Goal: Task Accomplishment & Management: Manage account settings

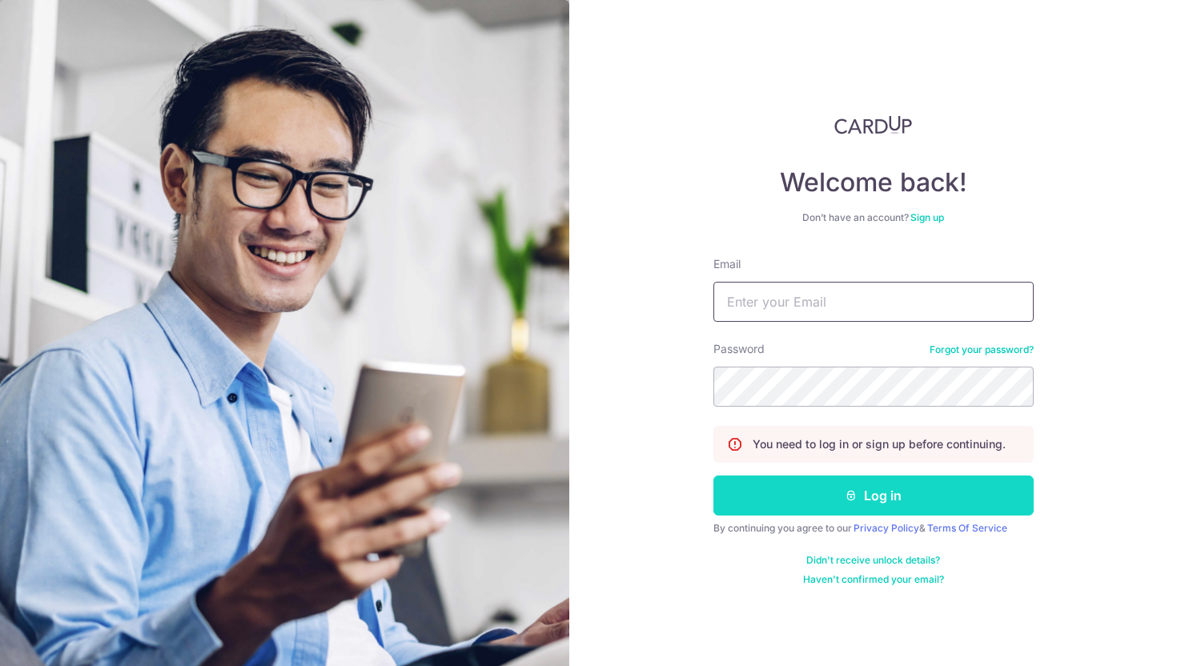
type input "zhang.wenxin.gwen@gmail.com"
click at [834, 501] on button "Log in" at bounding box center [874, 496] width 320 height 40
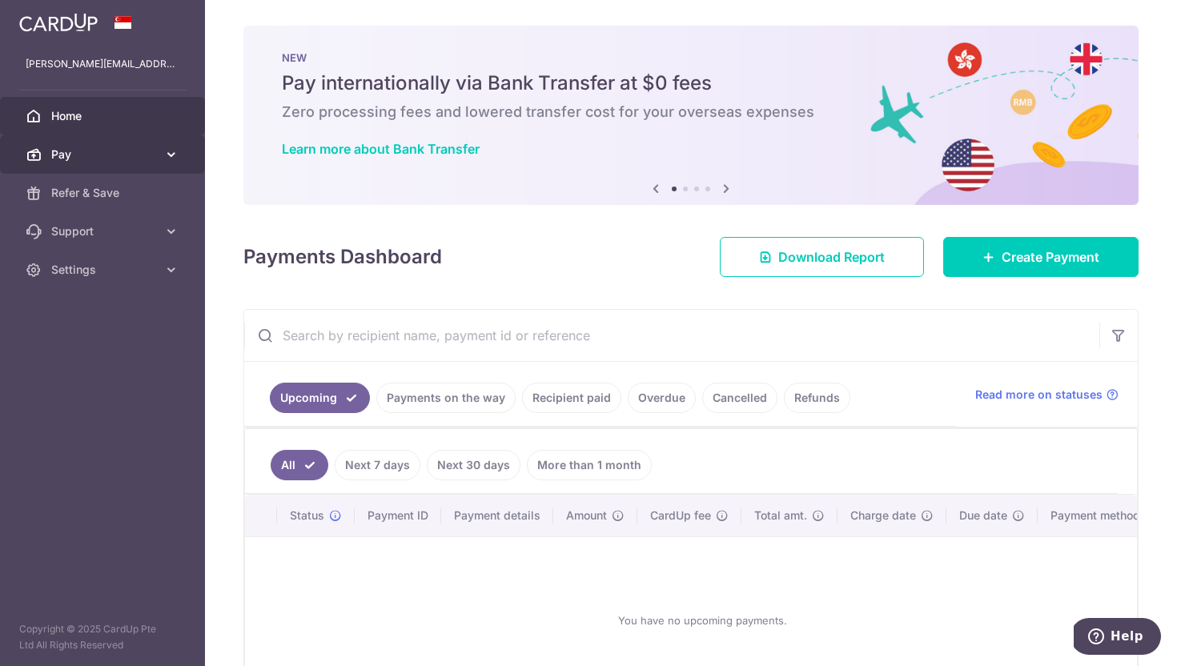
click at [81, 159] on span "Pay" at bounding box center [104, 155] width 106 height 16
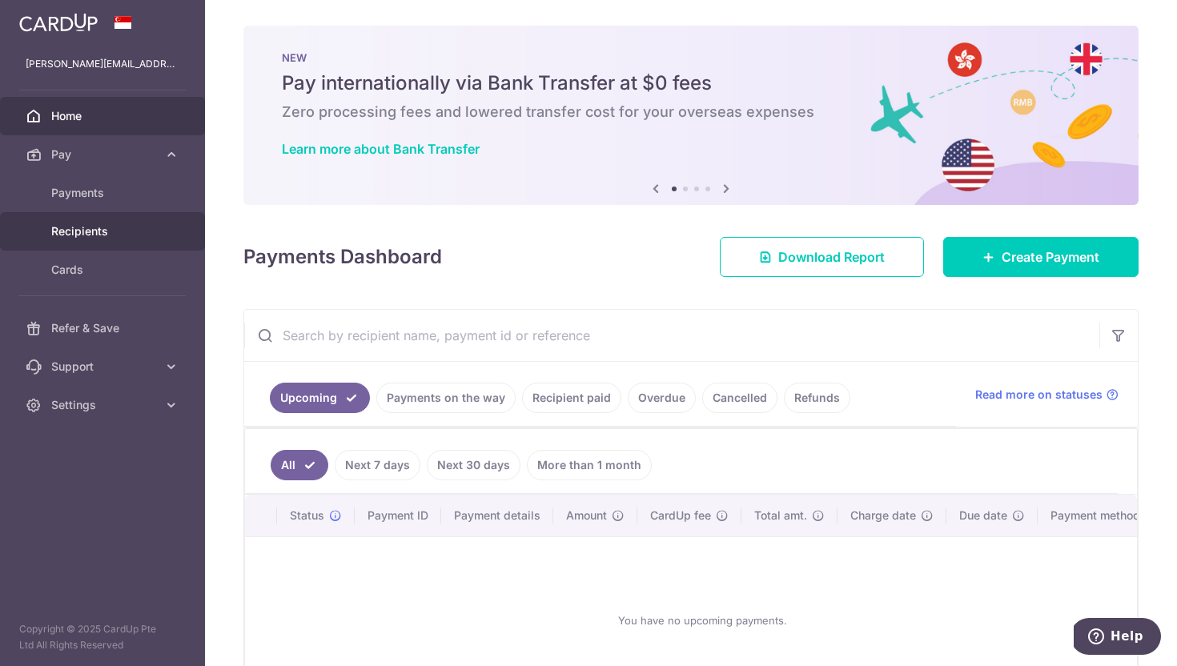
click at [76, 227] on span "Recipients" at bounding box center [104, 231] width 106 height 16
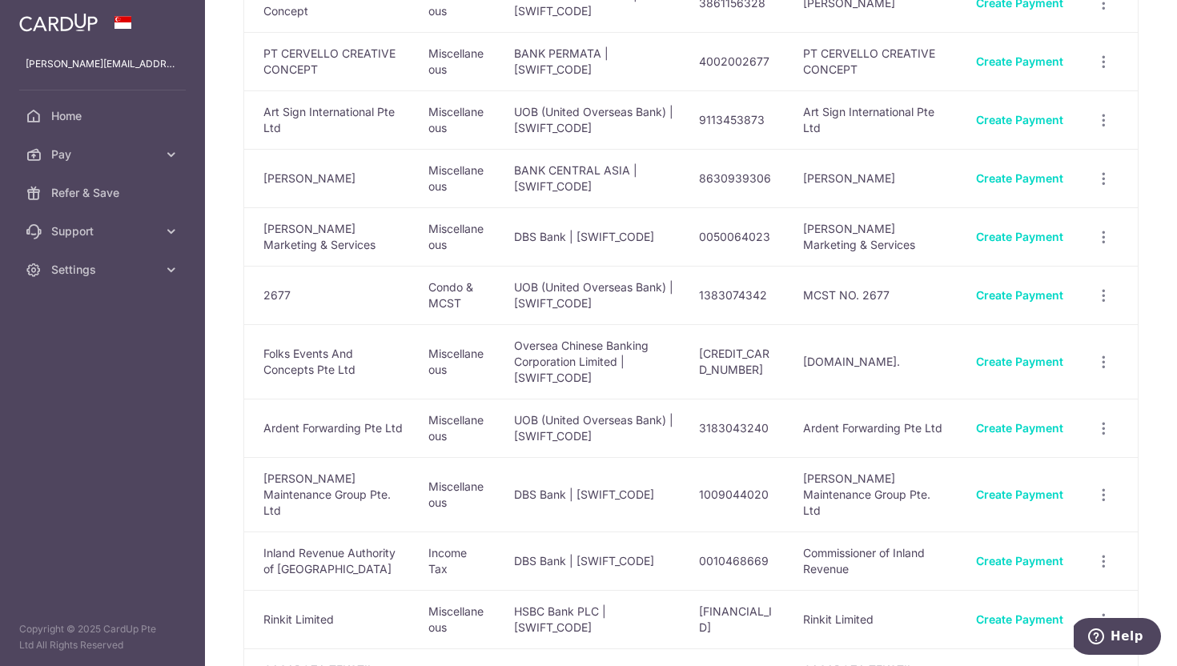
scroll to position [537, 0]
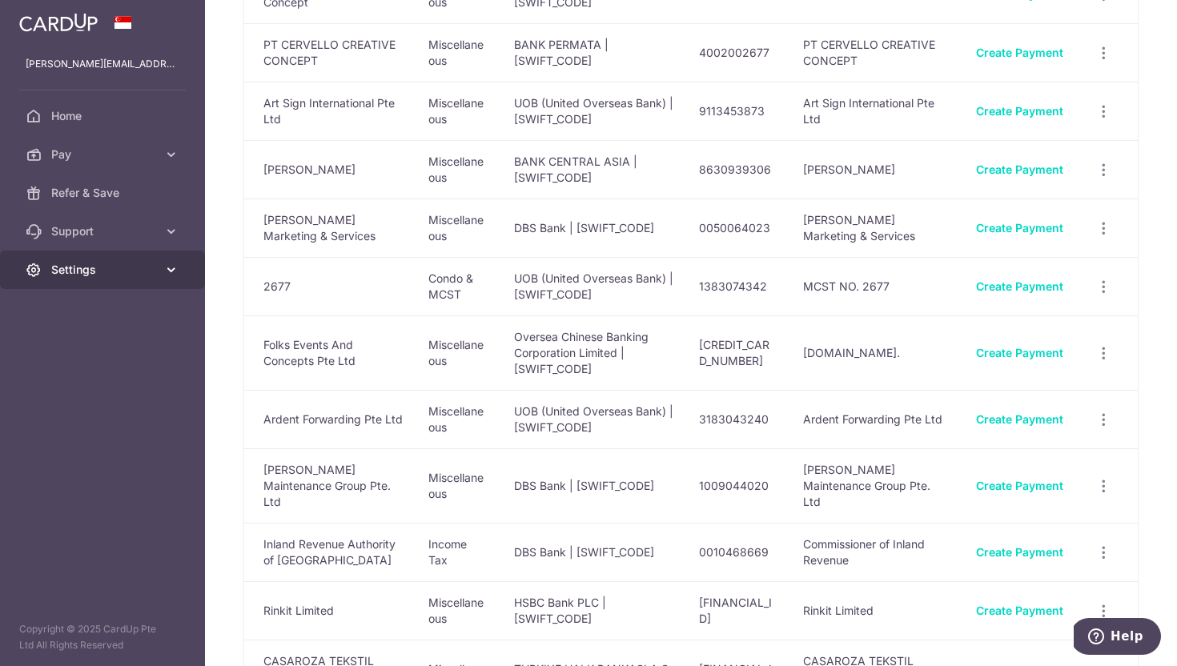
click at [111, 260] on link "Settings" at bounding box center [102, 270] width 205 height 38
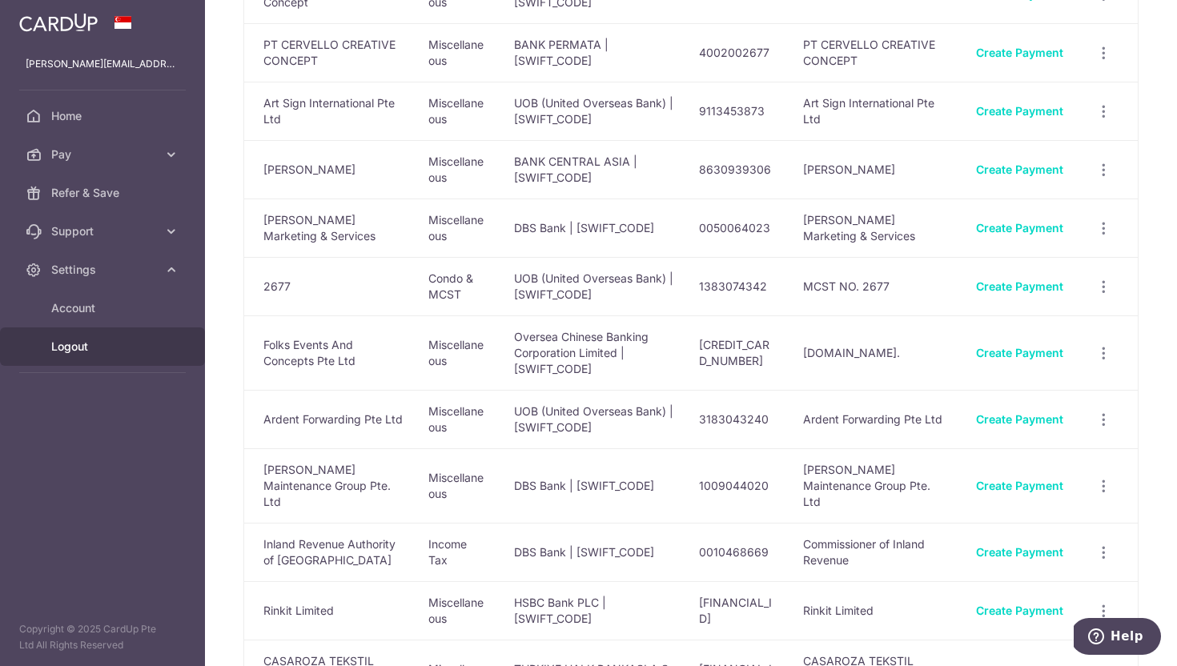
click at [78, 339] on span "Logout" at bounding box center [104, 347] width 106 height 16
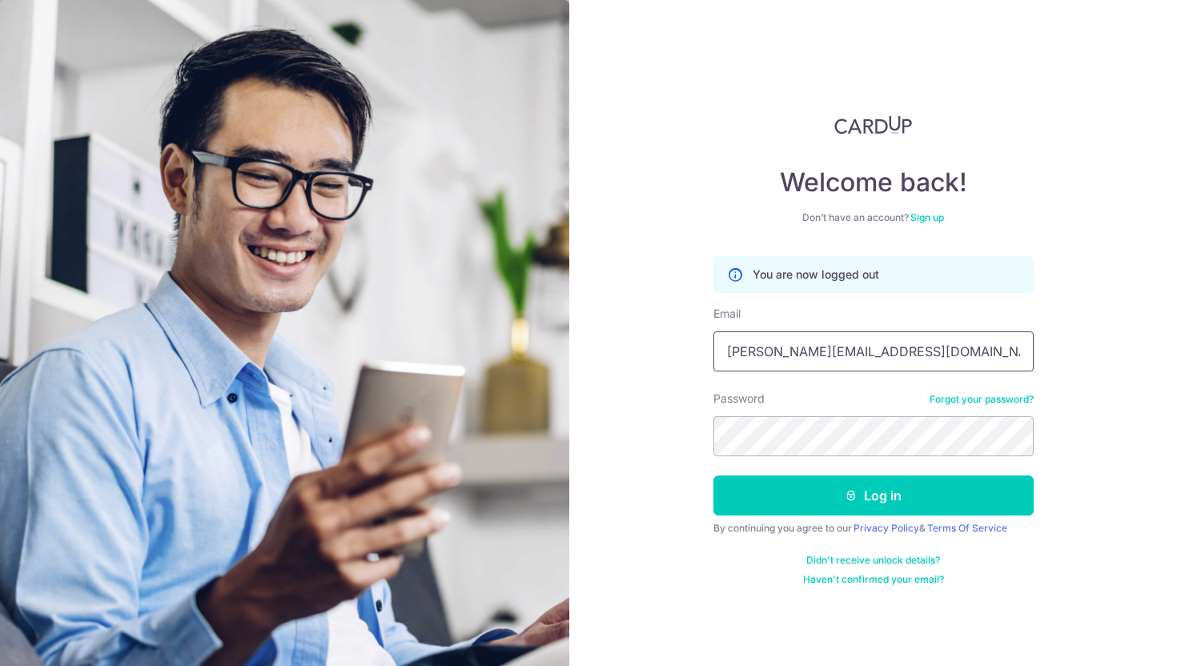
click at [837, 345] on input "[PERSON_NAME][EMAIL_ADDRESS][DOMAIN_NAME]" at bounding box center [874, 352] width 320 height 40
type input "wenxin@the-wedding-stylist.com"
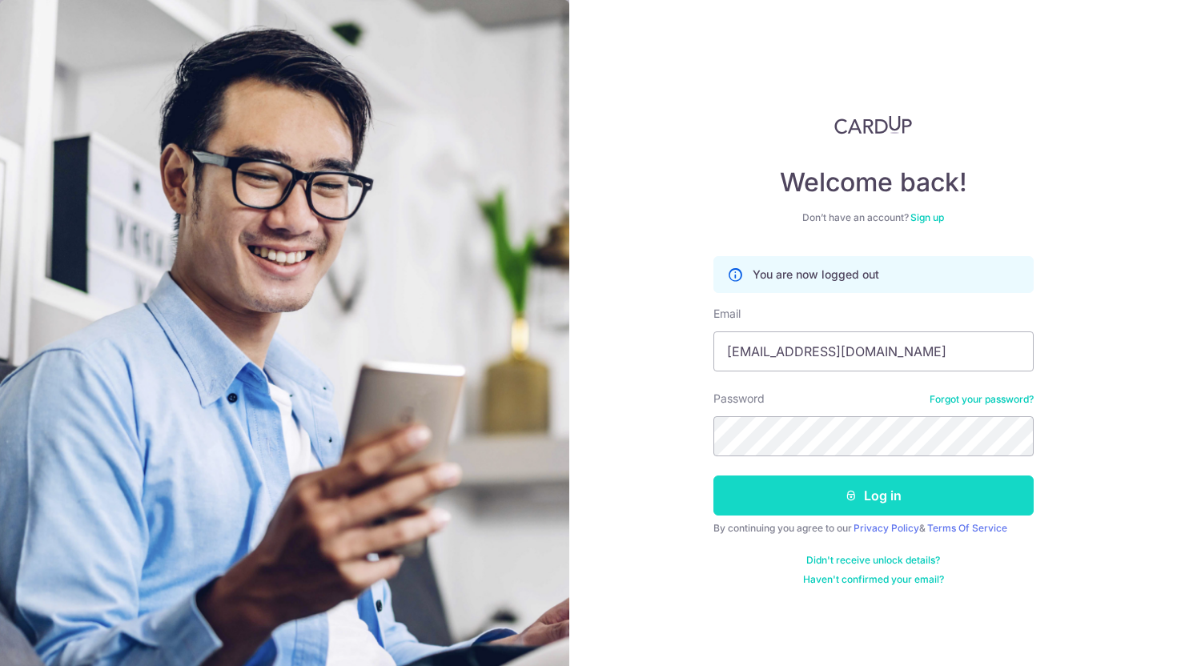
click at [807, 488] on button "Log in" at bounding box center [874, 496] width 320 height 40
